Goal: Feedback & Contribution: Contribute content

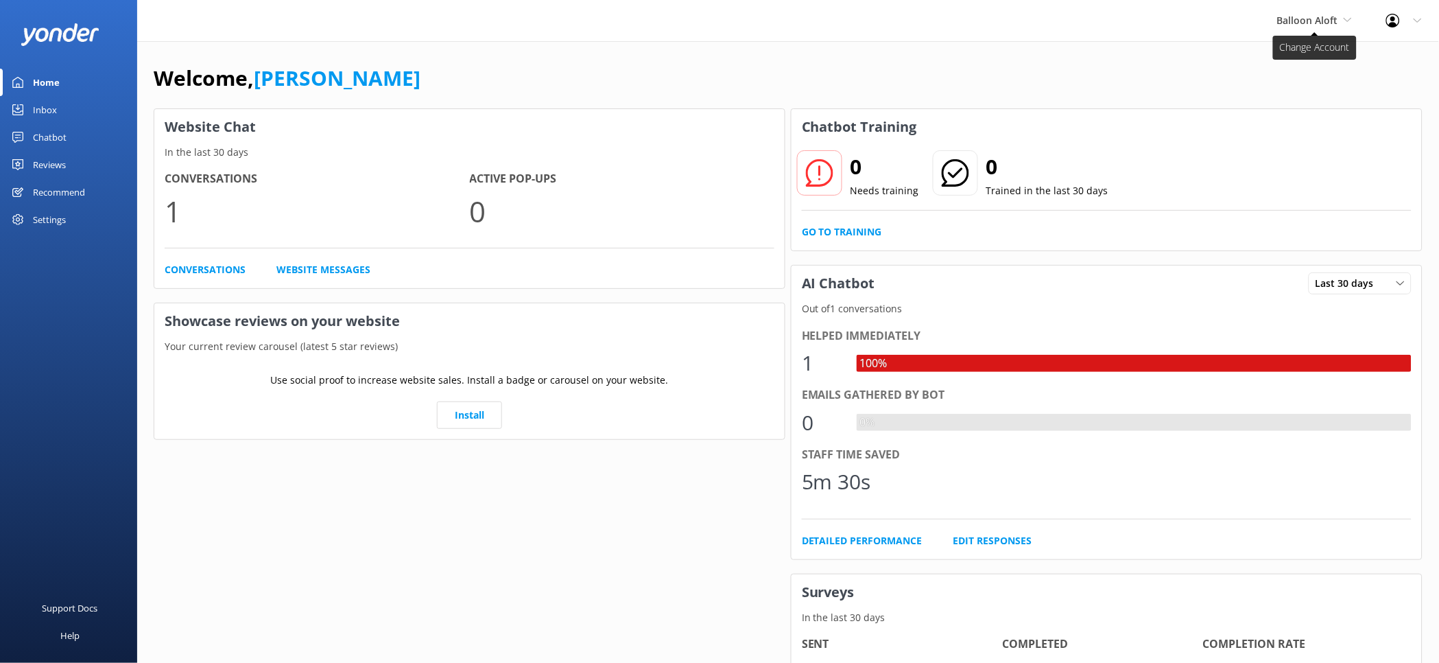
click at [1328, 23] on span "Balloon Aloft" at bounding box center [1307, 20] width 61 height 13
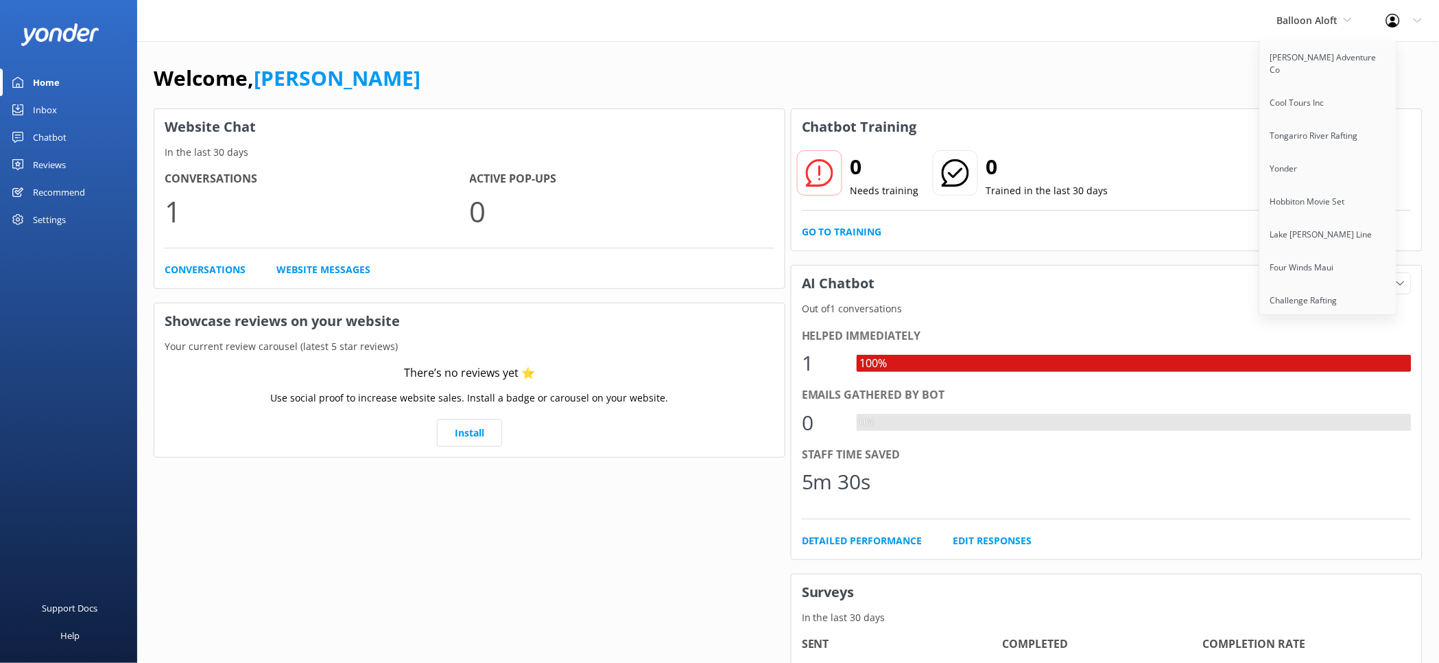
click at [1152, 78] on div "Welcome, Kendall Malone" at bounding box center [788, 85] width 1269 height 47
click at [63, 139] on div "Chatbot" at bounding box center [50, 136] width 34 height 27
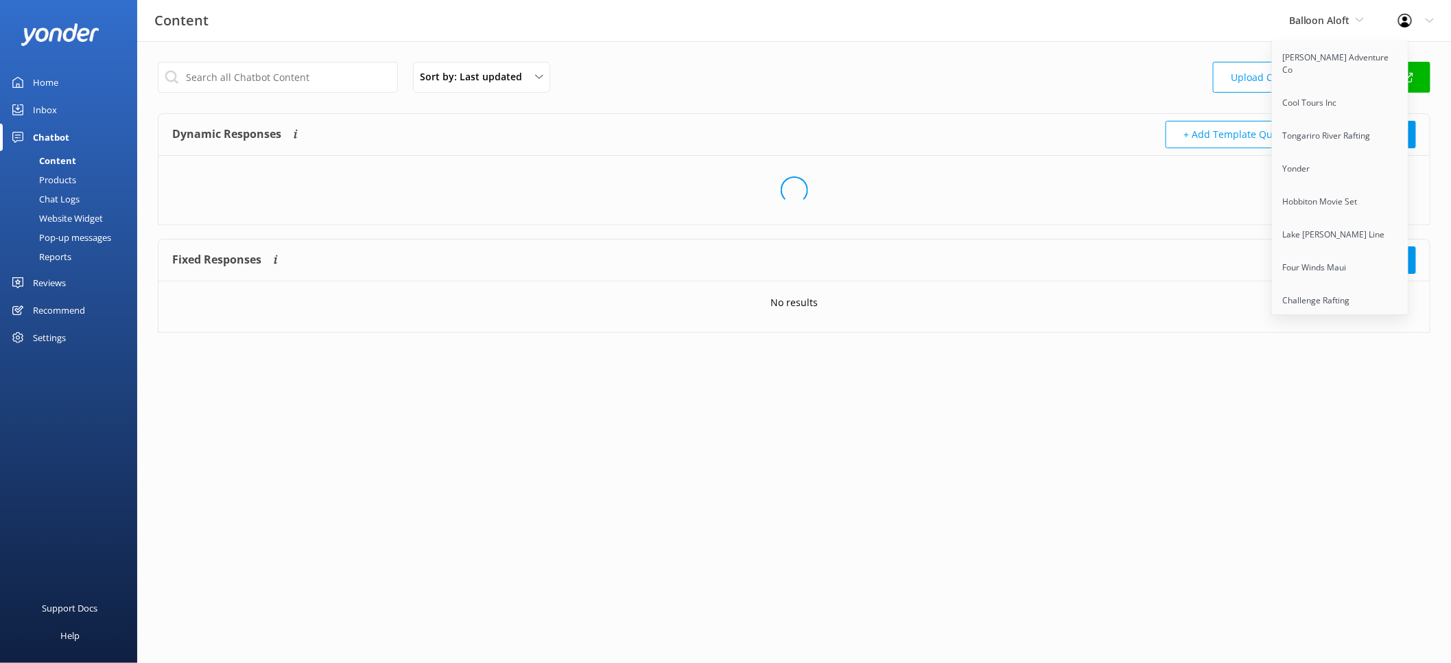
click at [1057, 73] on div "Sort by: Last updated Title (A-Z) Last updated Upload CSV Test Chatbot" at bounding box center [794, 81] width 1272 height 39
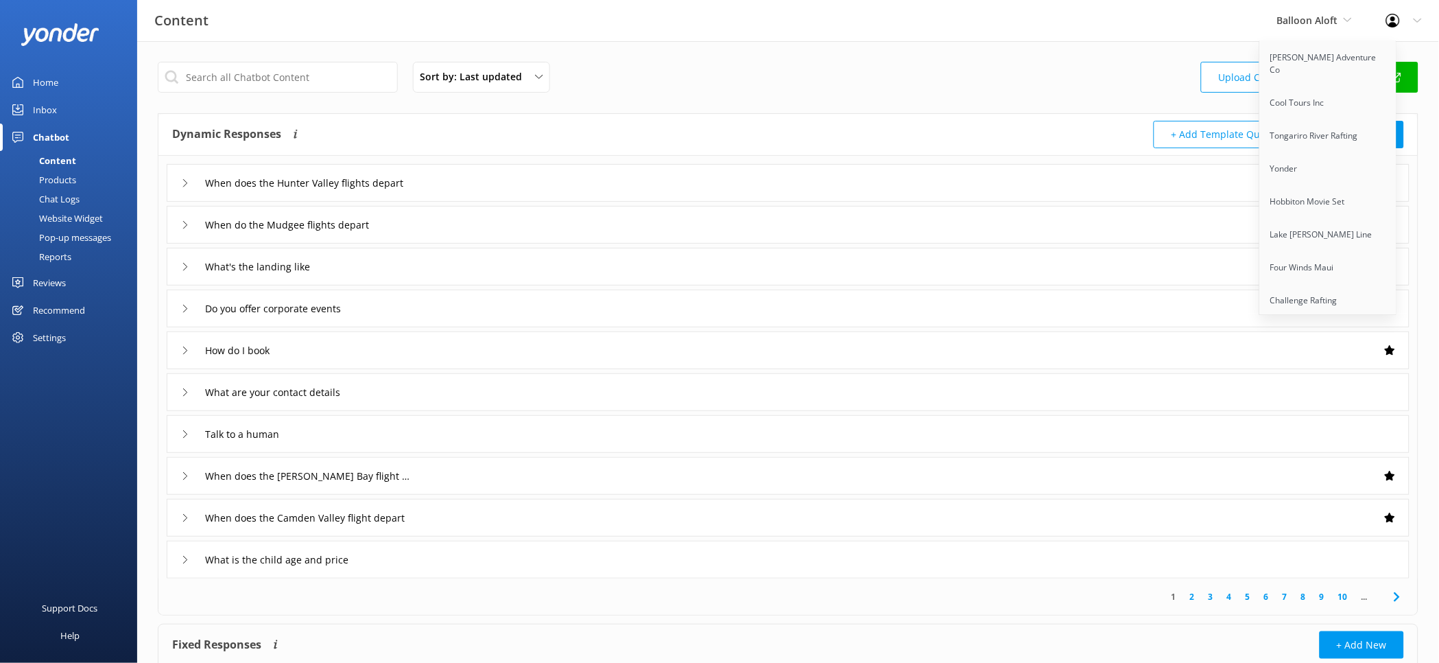
click at [1356, 21] on div "Balloon Aloft Kendall's Adventure Co Cool Tours Inc Tongariro River Rafting Yon…" at bounding box center [1314, 20] width 109 height 41
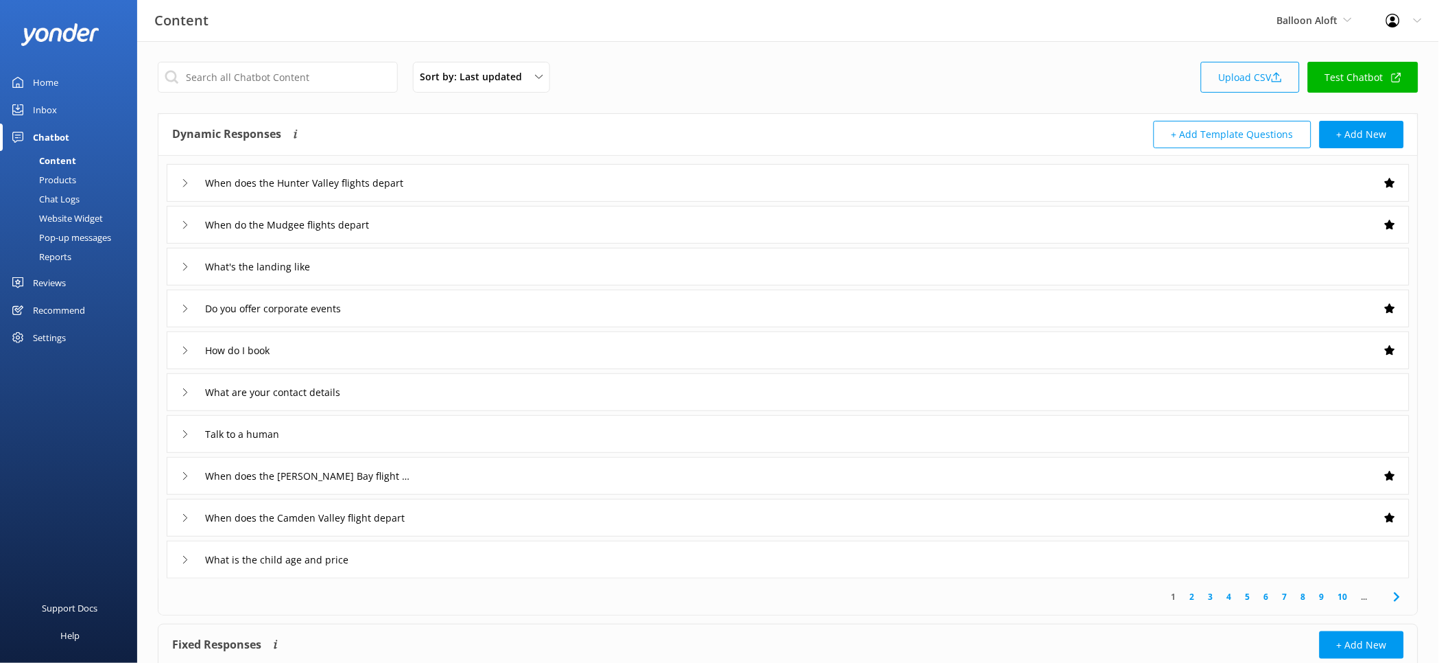
click at [1250, 81] on link "Upload CSV" at bounding box center [1250, 77] width 99 height 31
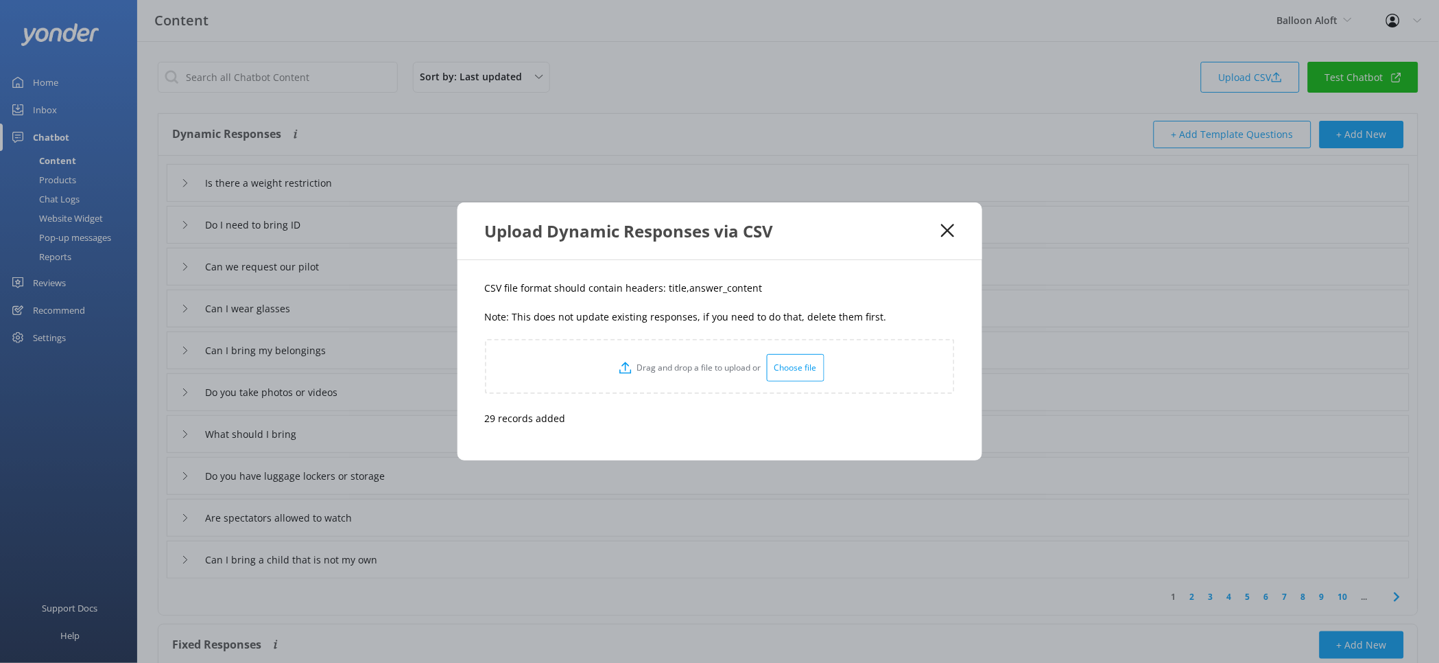
click at [944, 234] on use at bounding box center [947, 230] width 13 height 13
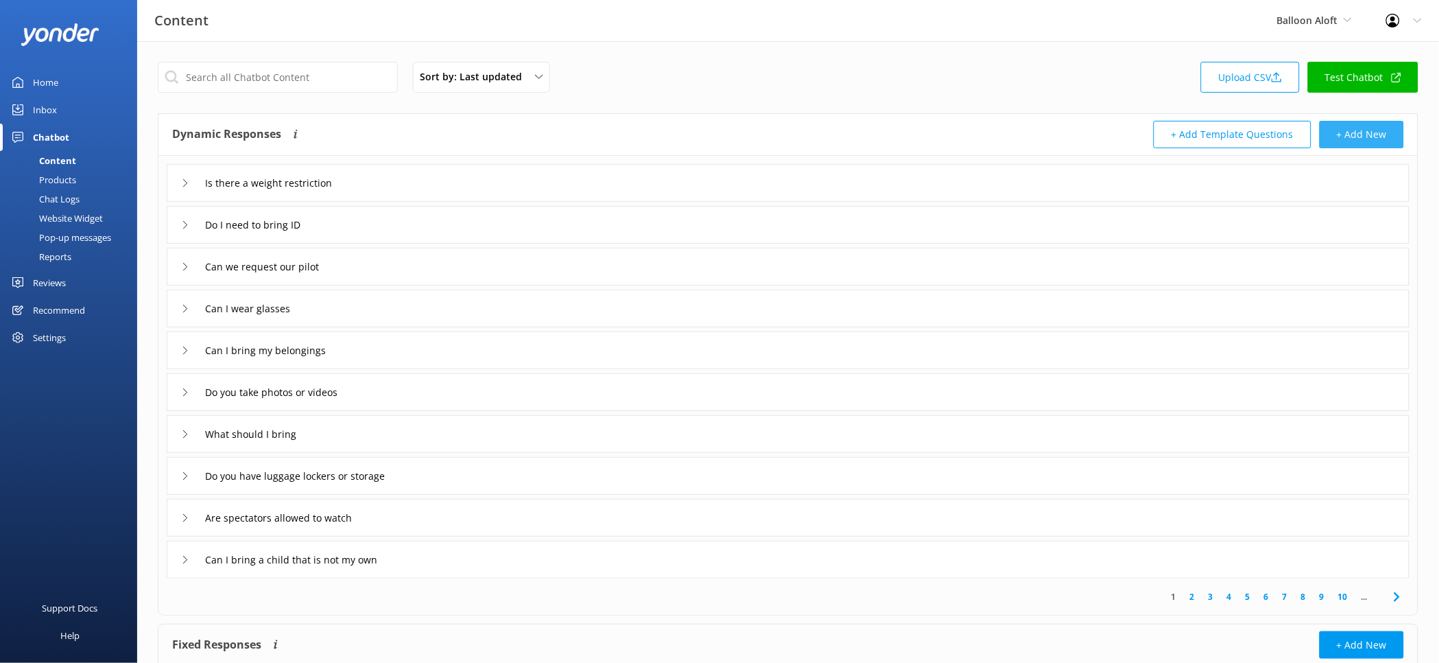
click at [1359, 127] on button "+ Add New" at bounding box center [1362, 134] width 84 height 27
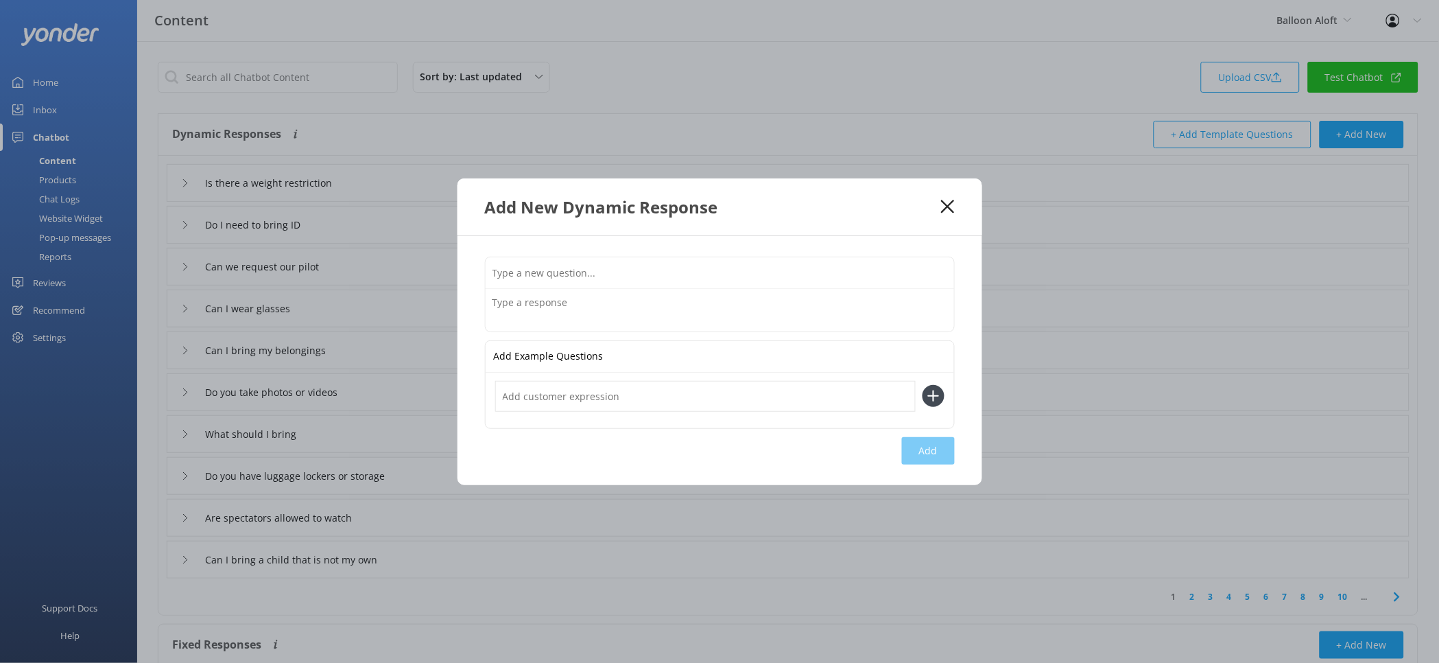
click at [603, 263] on input "text" at bounding box center [720, 272] width 468 height 31
type input "How do I redeem a promo code"
click at [749, 312] on textarea at bounding box center [720, 310] width 468 height 43
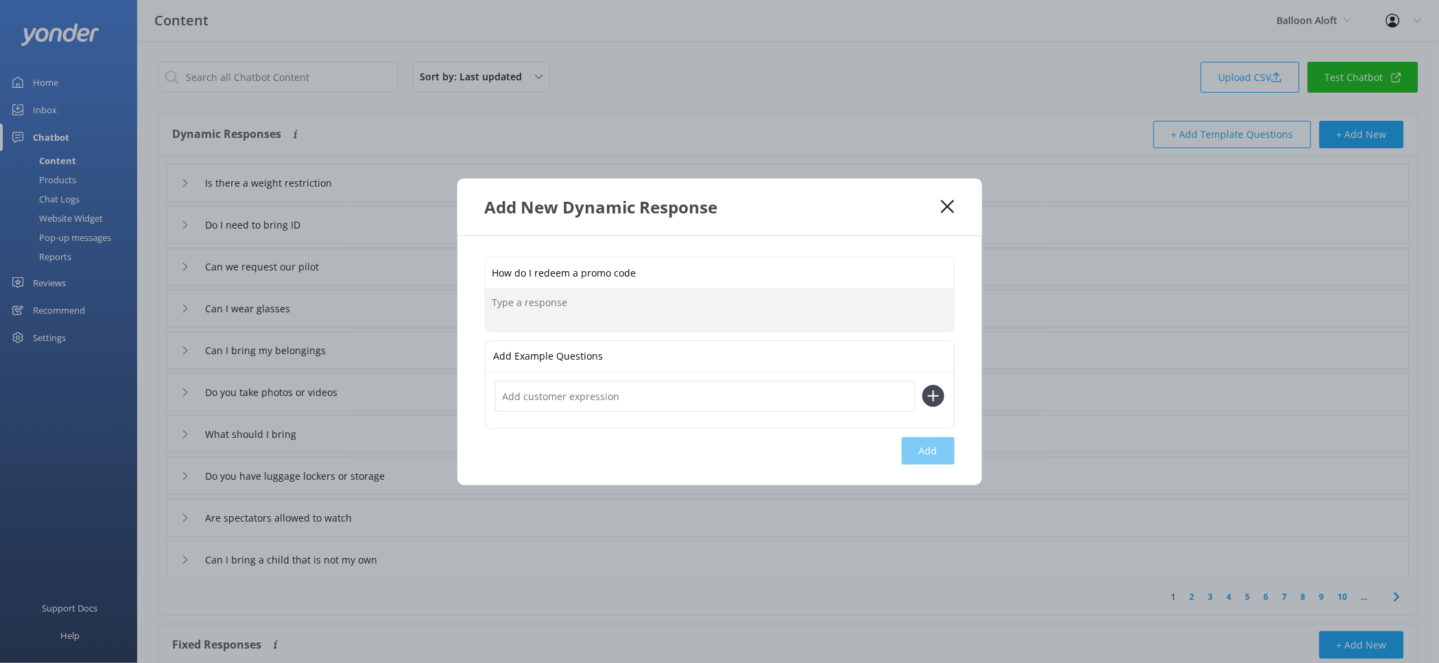
paste textarea "To redeem a discount using a coupon/promo code when booking online, you will ne…"
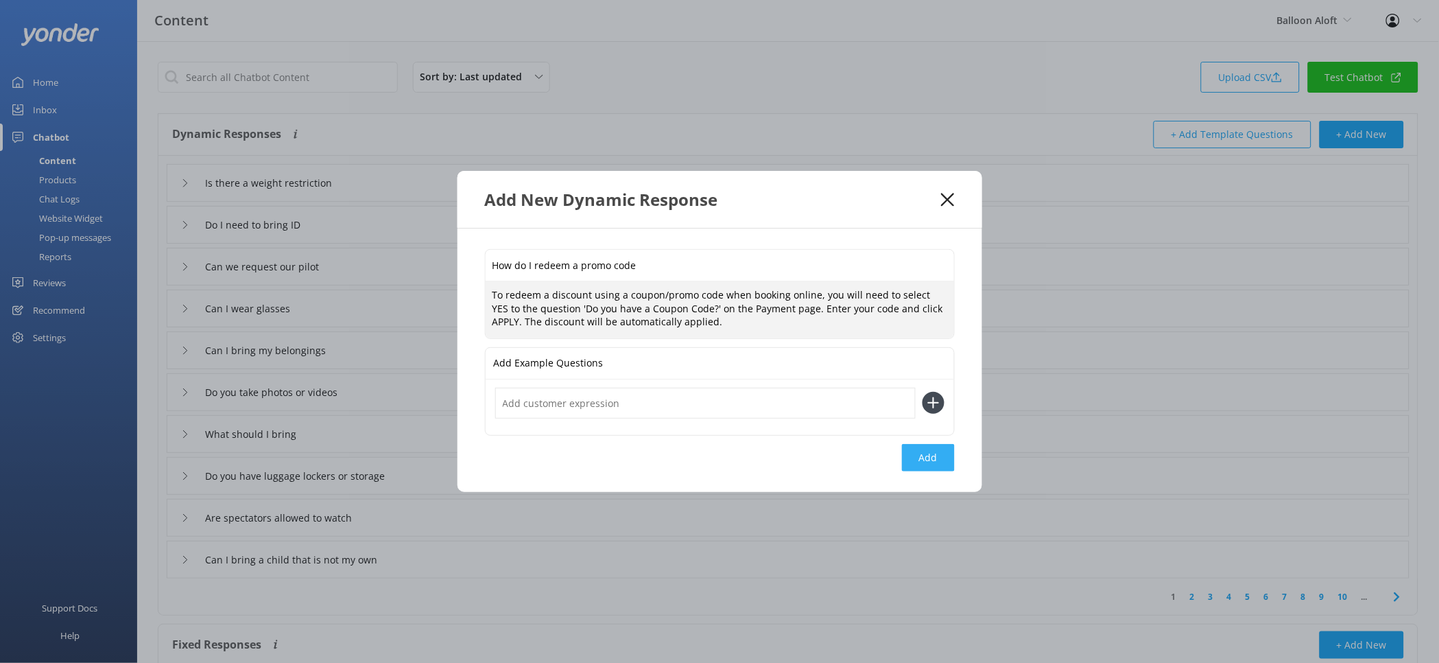
type textarea "To redeem a discount using a coupon/promo code when booking online, you will ne…"
click at [936, 459] on button "Add" at bounding box center [928, 457] width 53 height 27
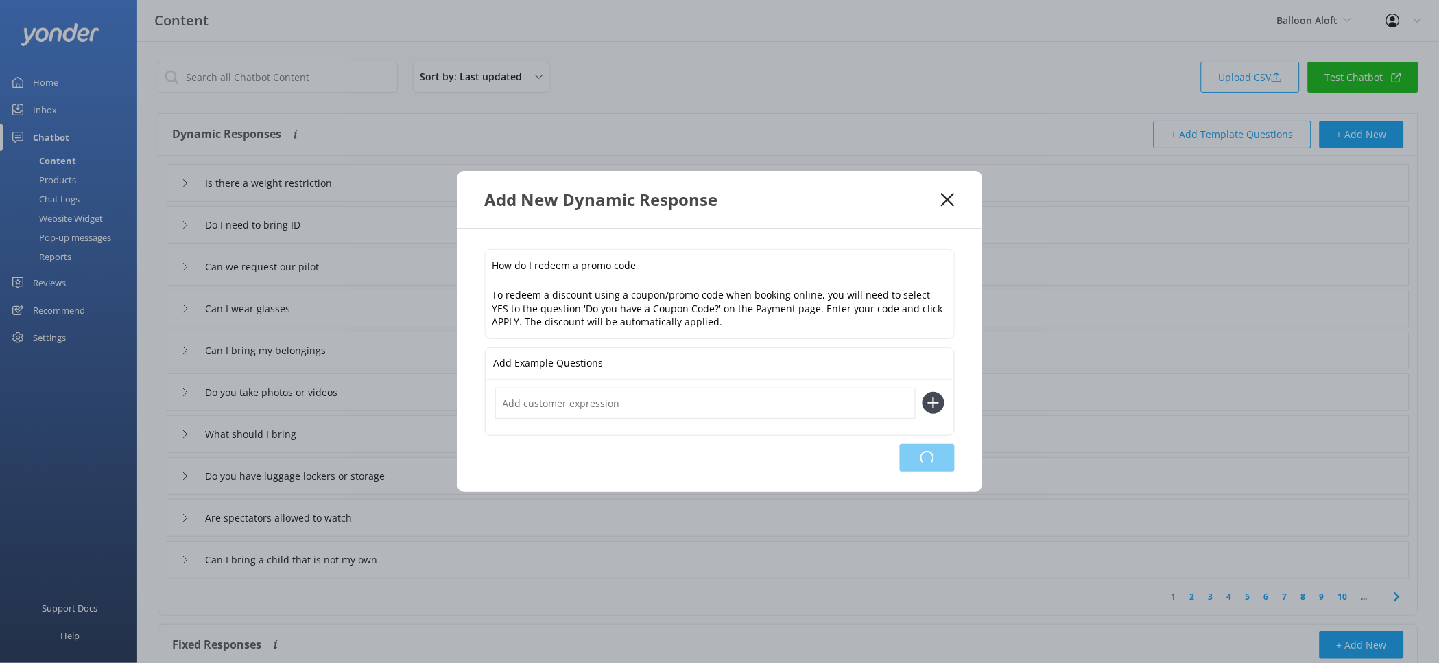
type input "How do I redeem a promo code"
type input "Is there a weight restriction"
type input "Do I need to bring ID"
type input "Can we request our pilot"
type input "Can I wear glasses"
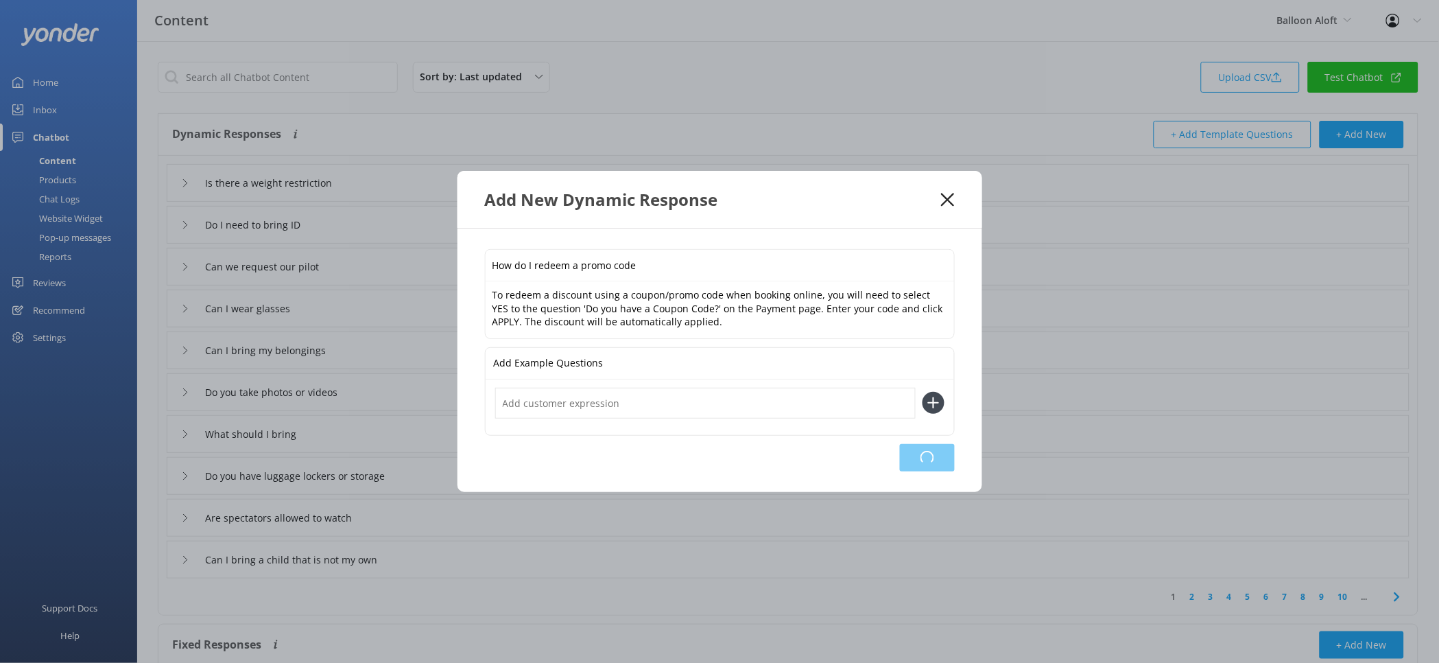
type input "Can I bring my belongings"
type input "Do you take photos or videos"
type input "What should I bring"
type input "Do you have luggage lockers or storage"
type input "Are spectators allowed to watch"
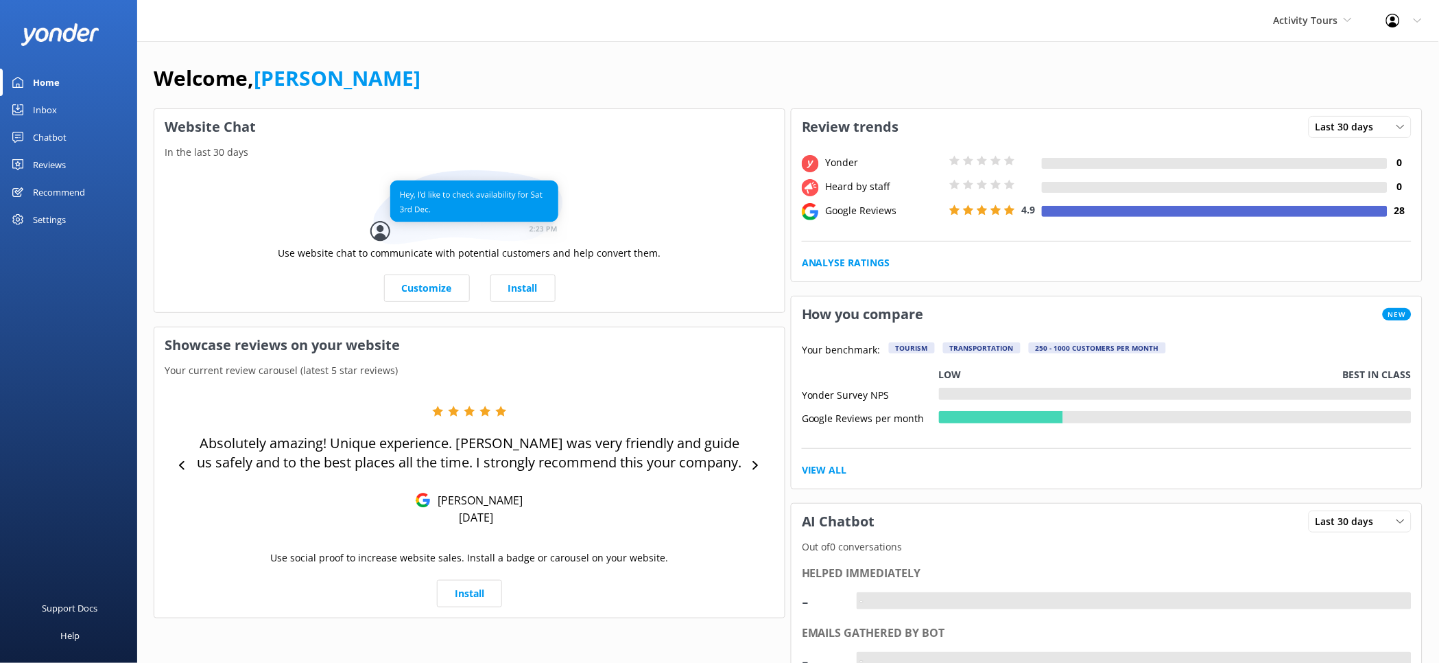
click at [56, 219] on div "Settings" at bounding box center [49, 219] width 33 height 27
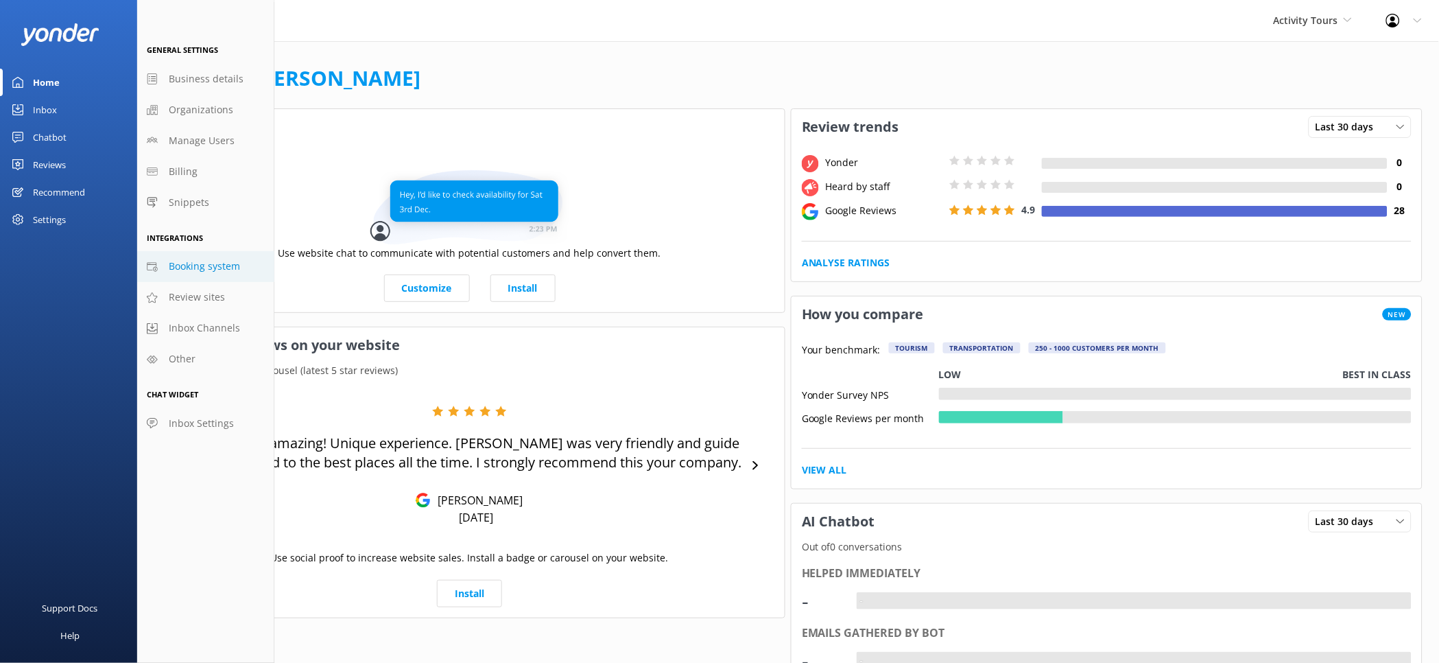
click at [247, 276] on link "Booking system" at bounding box center [205, 266] width 137 height 31
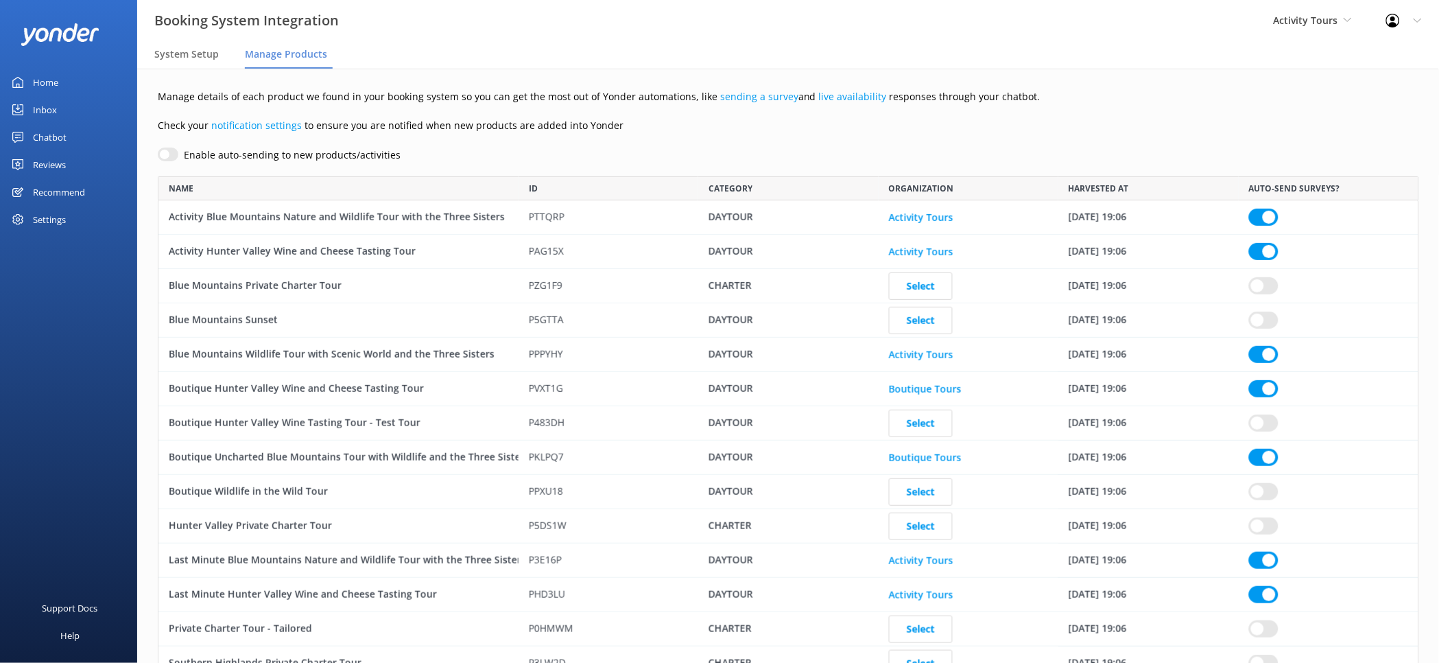
click at [54, 161] on div "Reviews" at bounding box center [49, 164] width 33 height 27
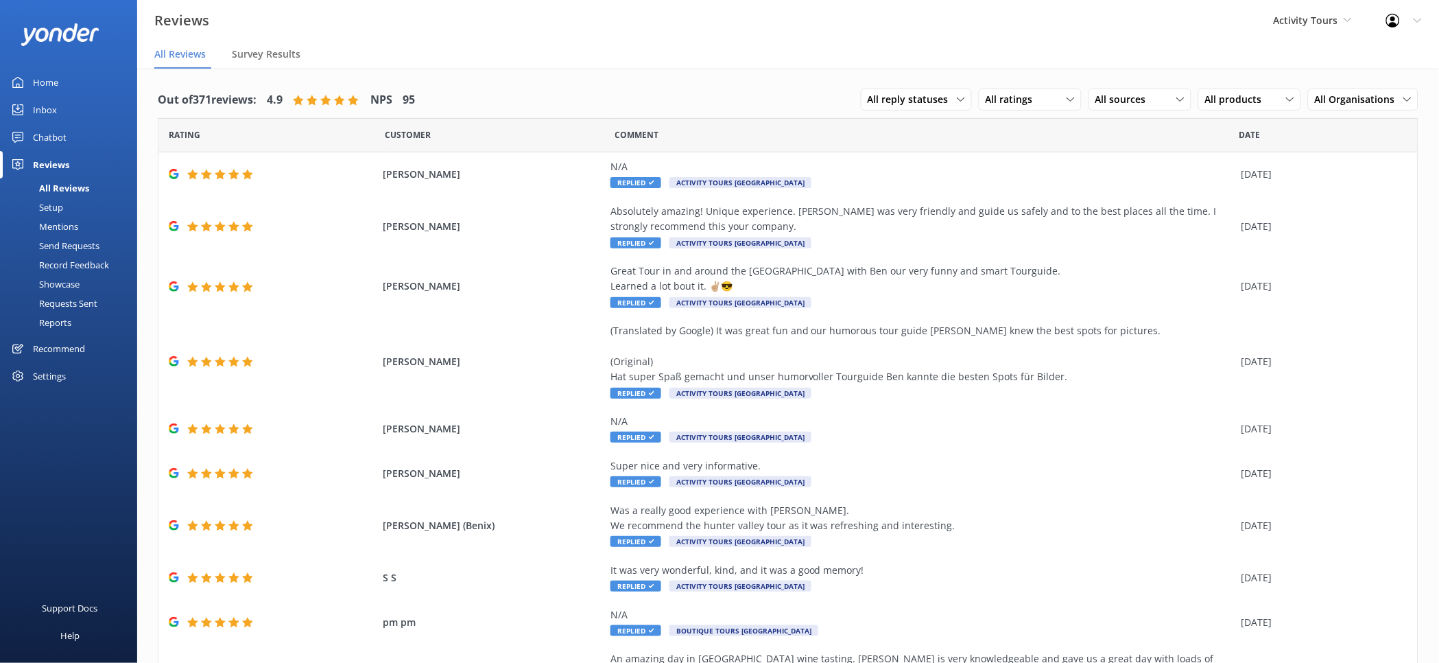
click at [42, 208] on div "Setup" at bounding box center [35, 207] width 55 height 19
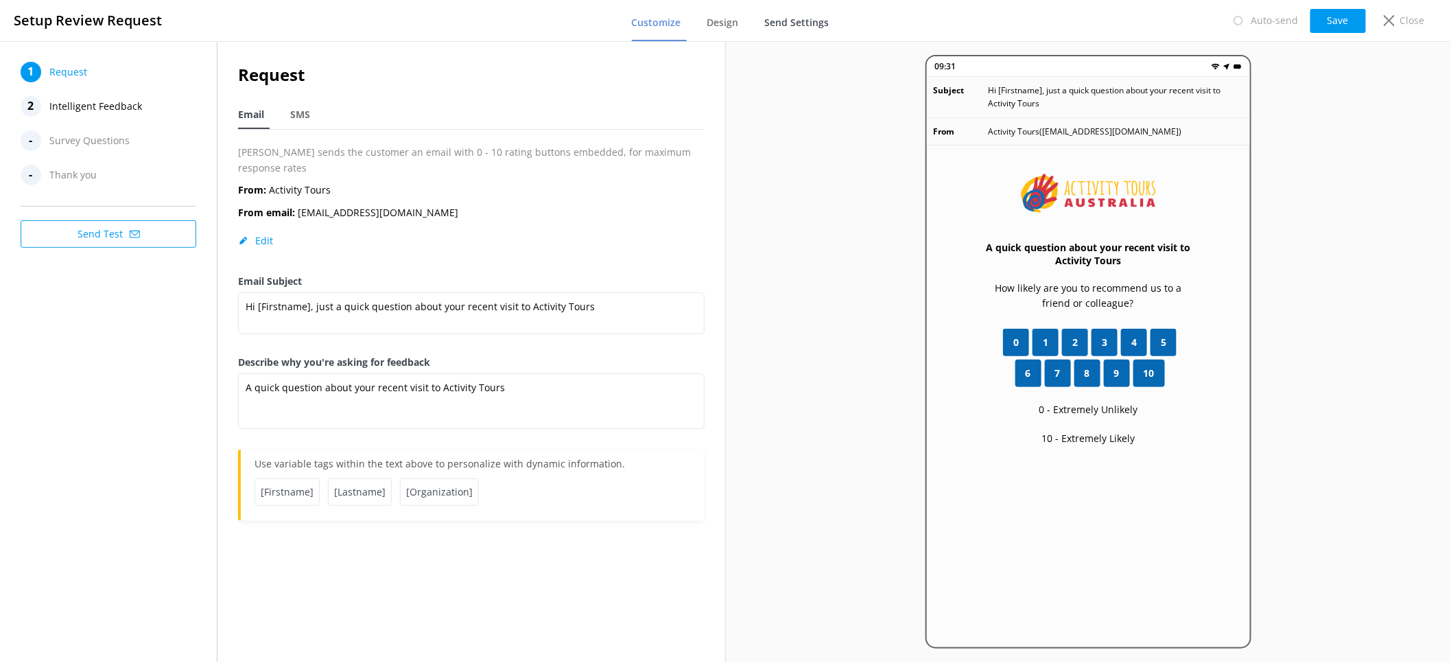
click at [820, 27] on span "Send Settings" at bounding box center [797, 23] width 64 height 14
